Goal: Find specific page/section: Find specific page/section

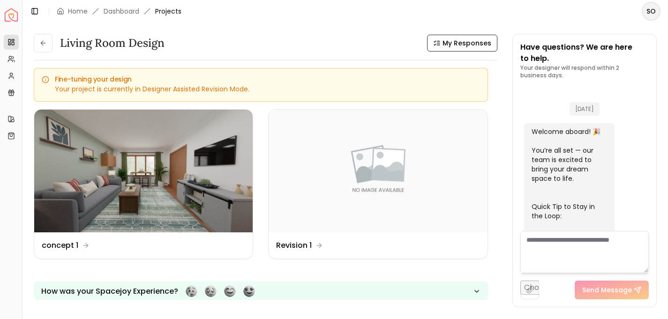
scroll to position [3198, 0]
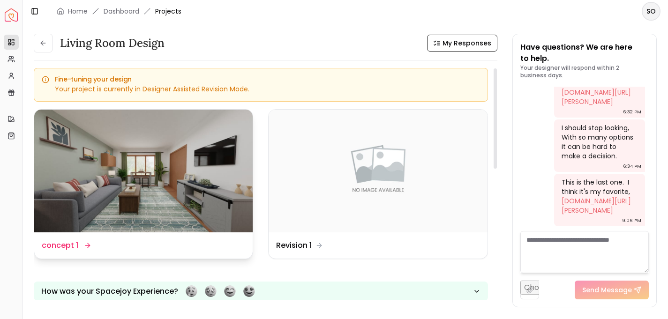
click at [183, 184] on img at bounding box center [143, 171] width 218 height 123
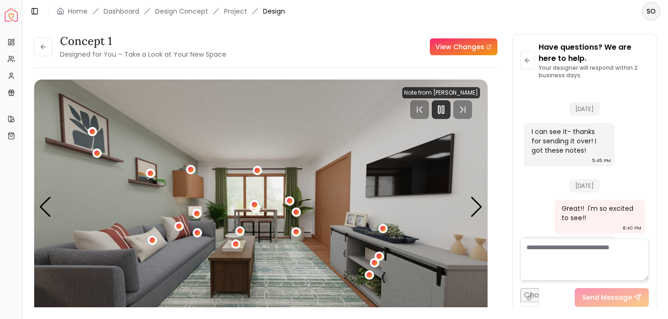
scroll to position [2055, 0]
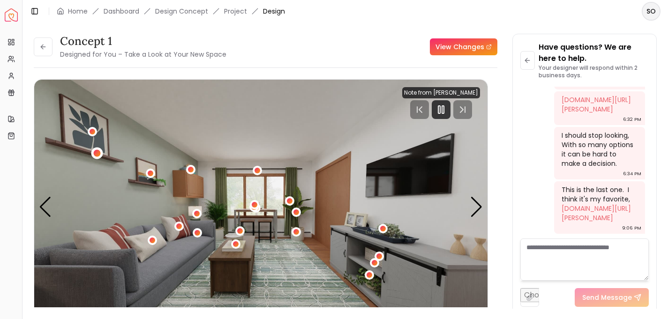
click at [97, 155] on div "1 / 4" at bounding box center [96, 153] width 7 height 7
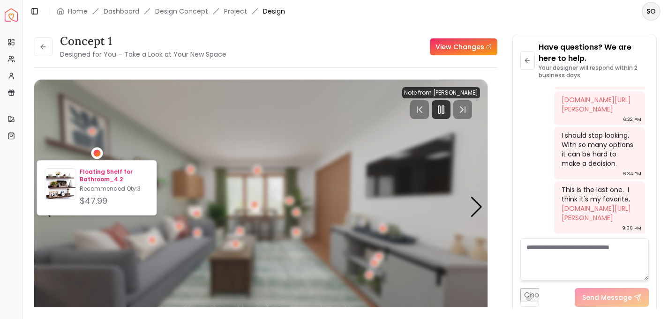
click at [92, 175] on p "Floating Shelf for Bathroom_4.2" at bounding box center [114, 175] width 69 height 15
